Goal: Task Accomplishment & Management: Manage account settings

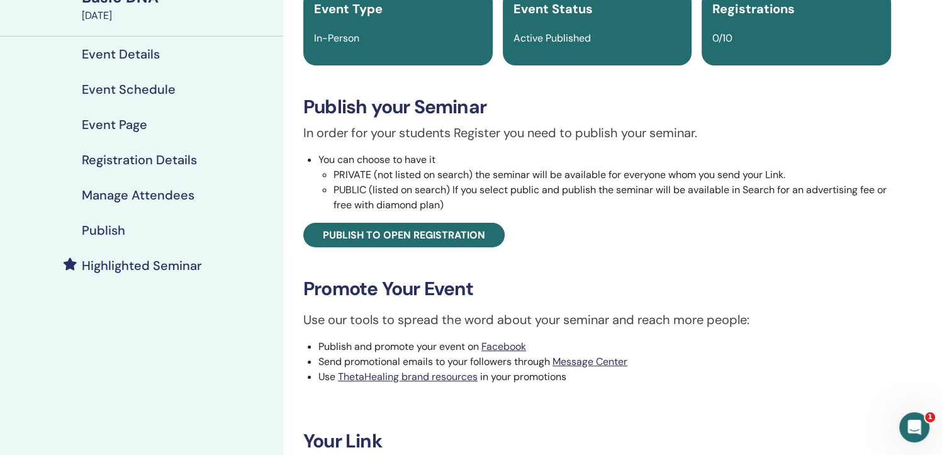
scroll to position [16, 0]
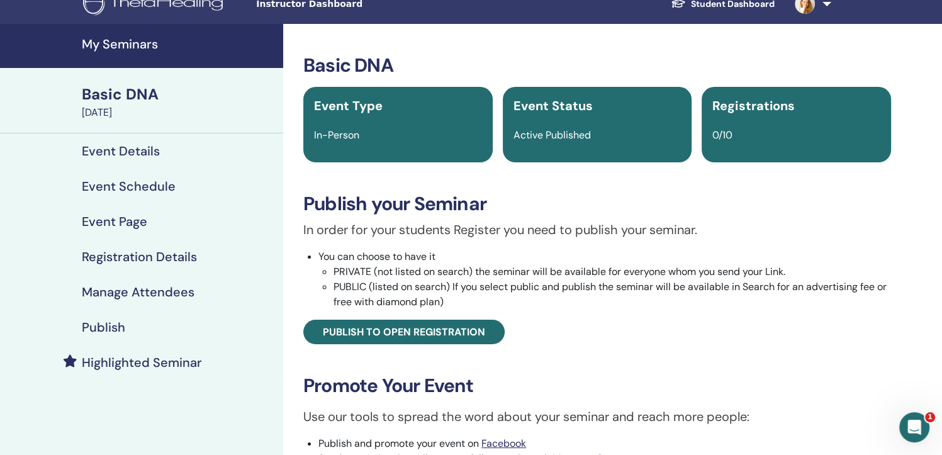
click at [127, 101] on div "Basic DNA" at bounding box center [179, 94] width 194 height 21
click at [130, 98] on div "Basic DNA" at bounding box center [179, 94] width 194 height 21
click at [123, 147] on h4 "Event Details" at bounding box center [121, 150] width 78 height 15
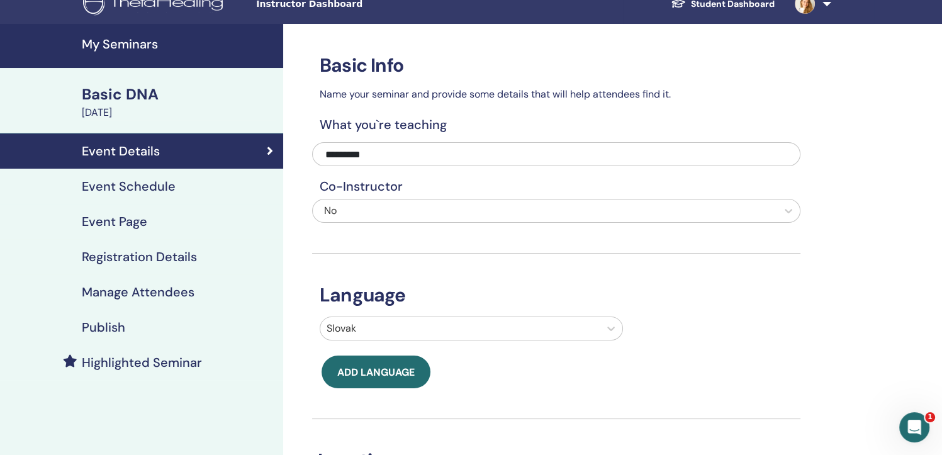
click at [140, 258] on h4 "Registration Details" at bounding box center [139, 256] width 115 height 15
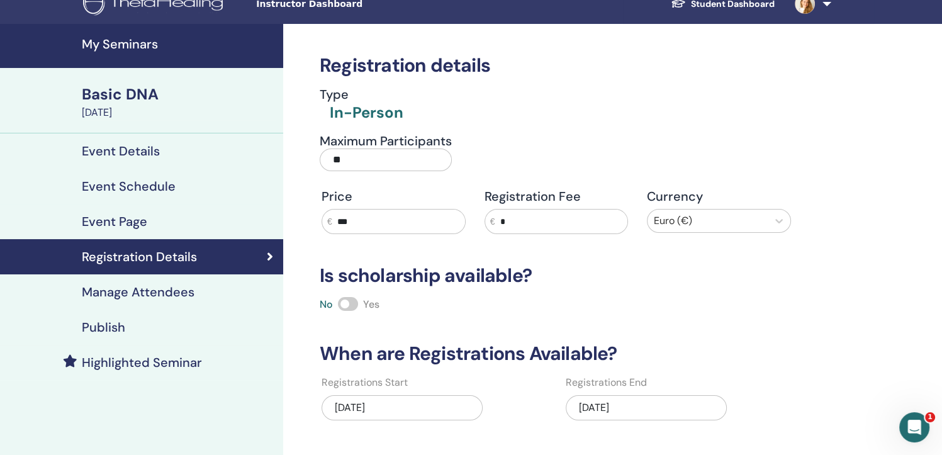
click at [95, 42] on h4 "My Seminars" at bounding box center [179, 44] width 194 height 15
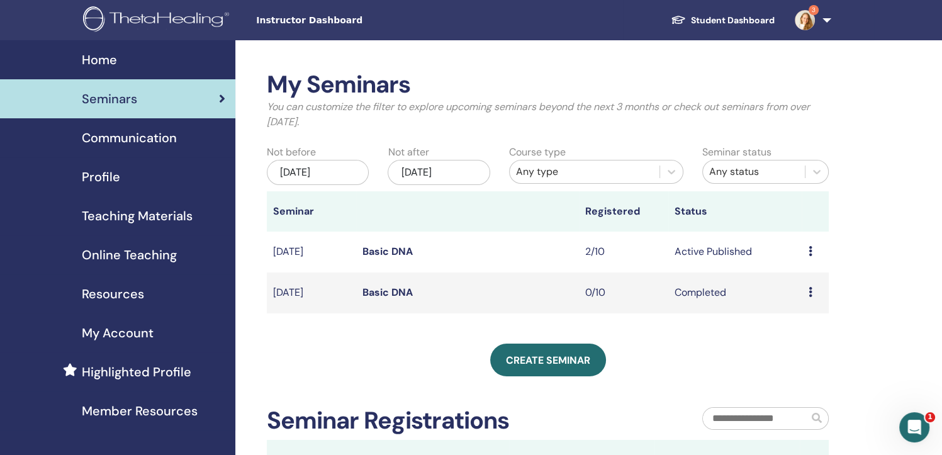
click at [813, 253] on div "Preview Edit Attendees Cancel" at bounding box center [815, 251] width 14 height 15
click at [383, 250] on link "Basic DNA" at bounding box center [388, 251] width 50 height 13
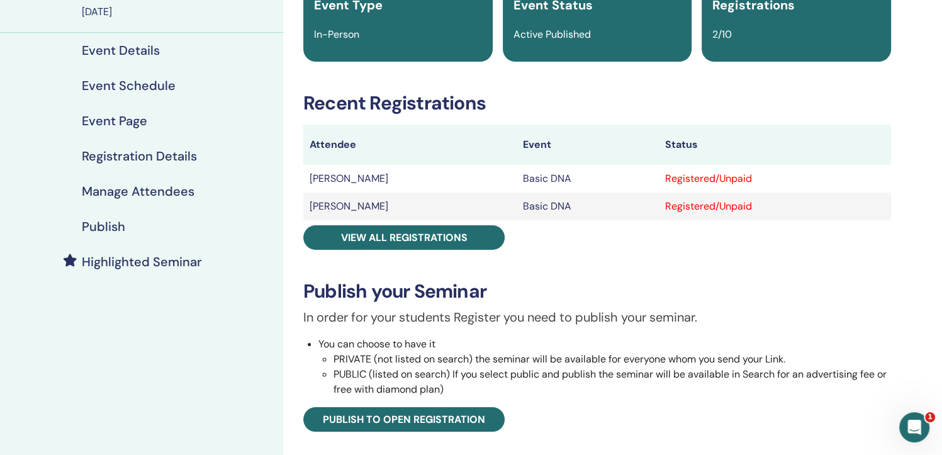
scroll to position [63, 0]
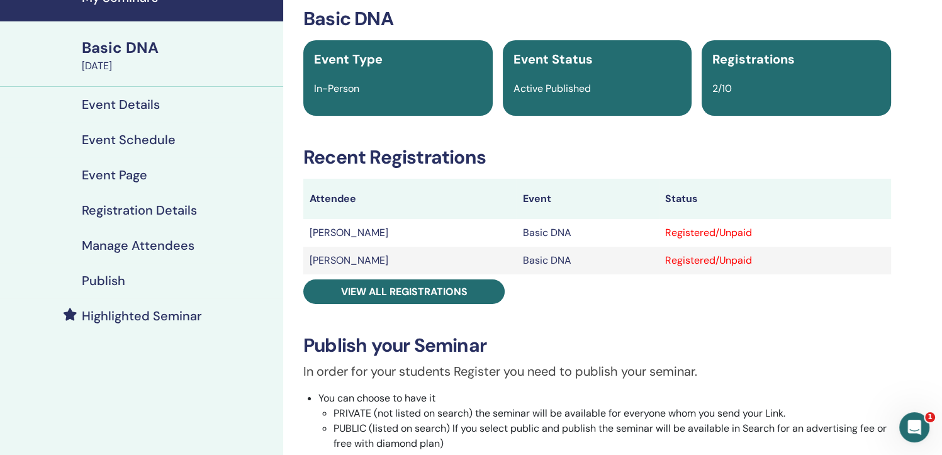
click at [711, 264] on div "Registered/Unpaid" at bounding box center [775, 260] width 220 height 15
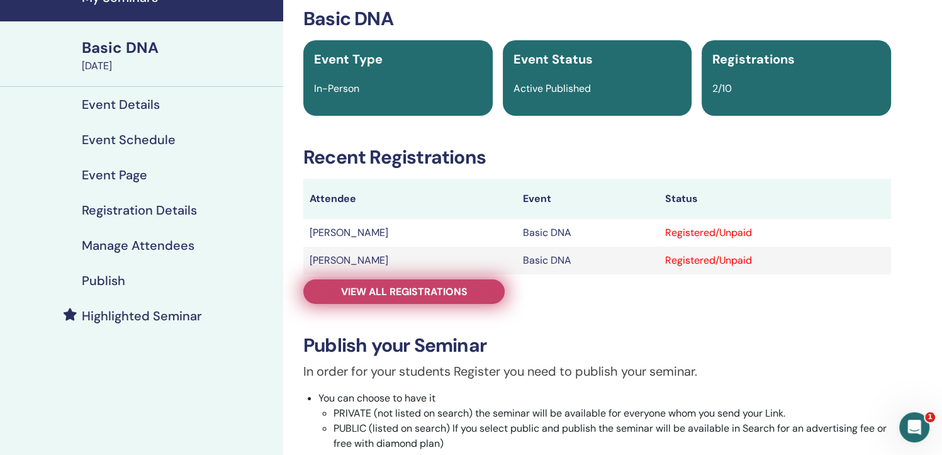
click at [475, 294] on link "View all registrations" at bounding box center [403, 291] width 201 height 25
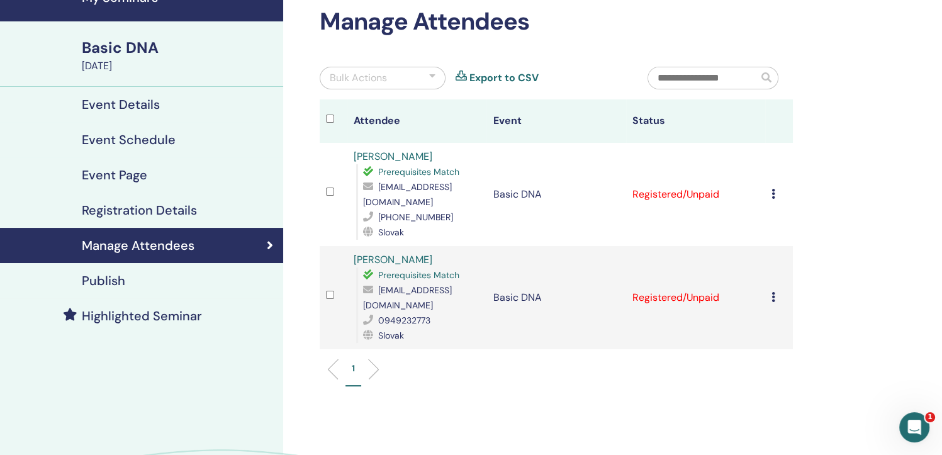
click at [774, 191] on icon at bounding box center [774, 194] width 4 height 10
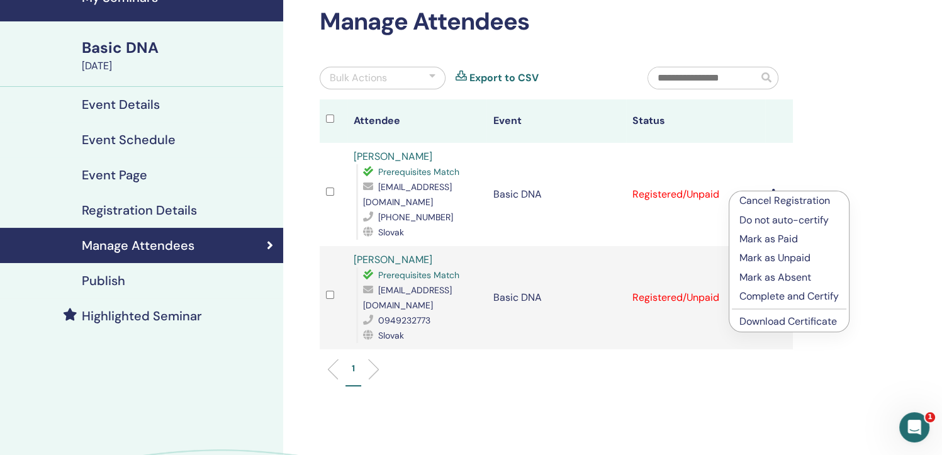
click at [778, 298] on p "Complete and Certify" at bounding box center [789, 296] width 99 height 15
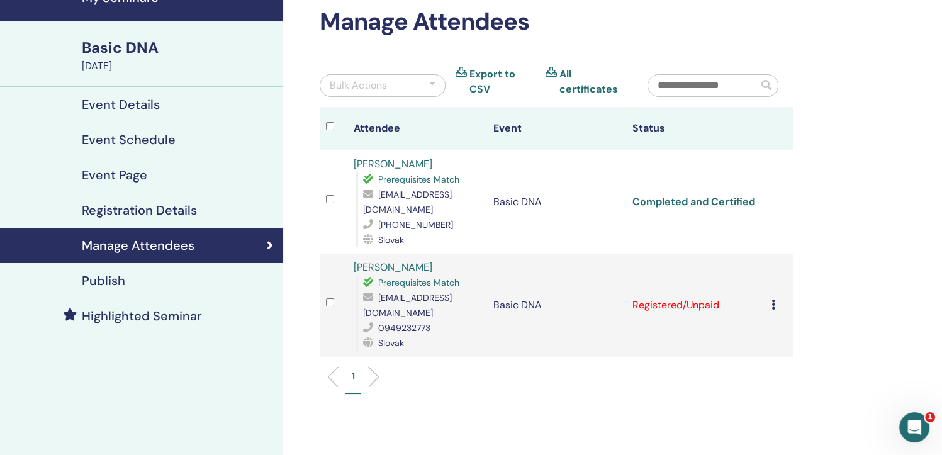
click at [773, 300] on icon at bounding box center [774, 305] width 4 height 10
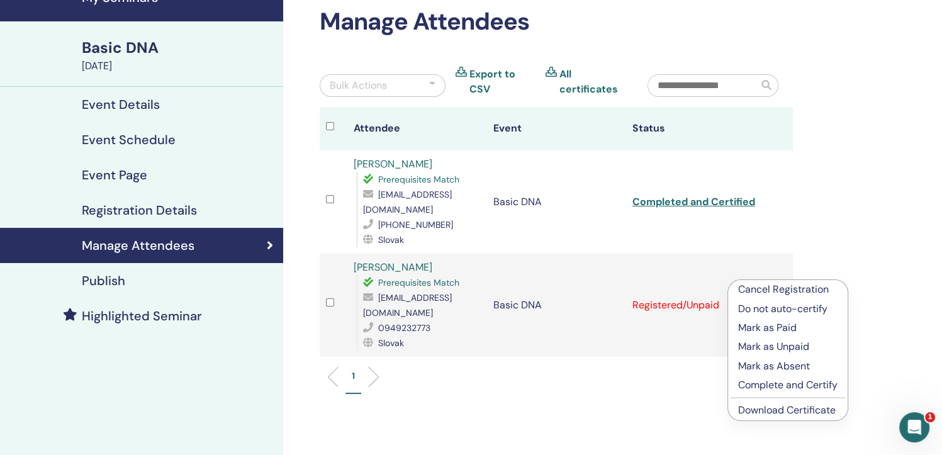
click at [775, 386] on p "Complete and Certify" at bounding box center [787, 385] width 99 height 15
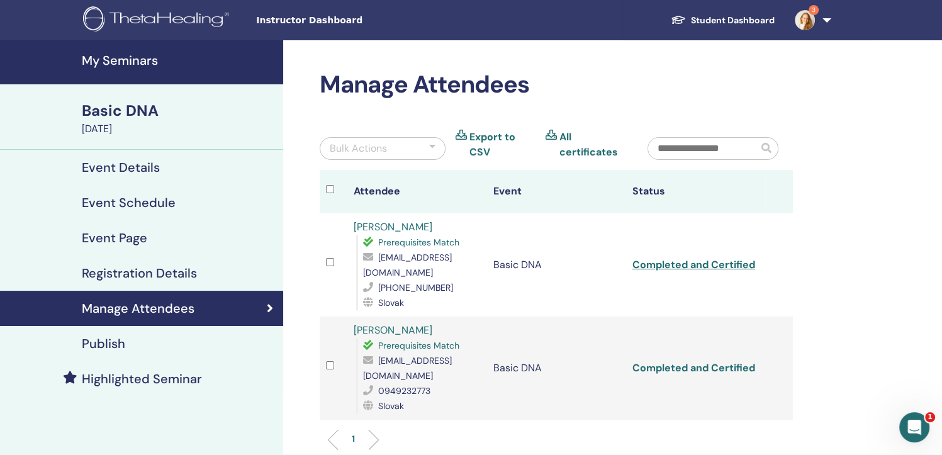
click at [709, 361] on link "Completed and Certified" at bounding box center [694, 367] width 123 height 13
click at [707, 260] on link "Completed and Certified" at bounding box center [694, 264] width 123 height 13
